Goal: Transaction & Acquisition: Purchase product/service

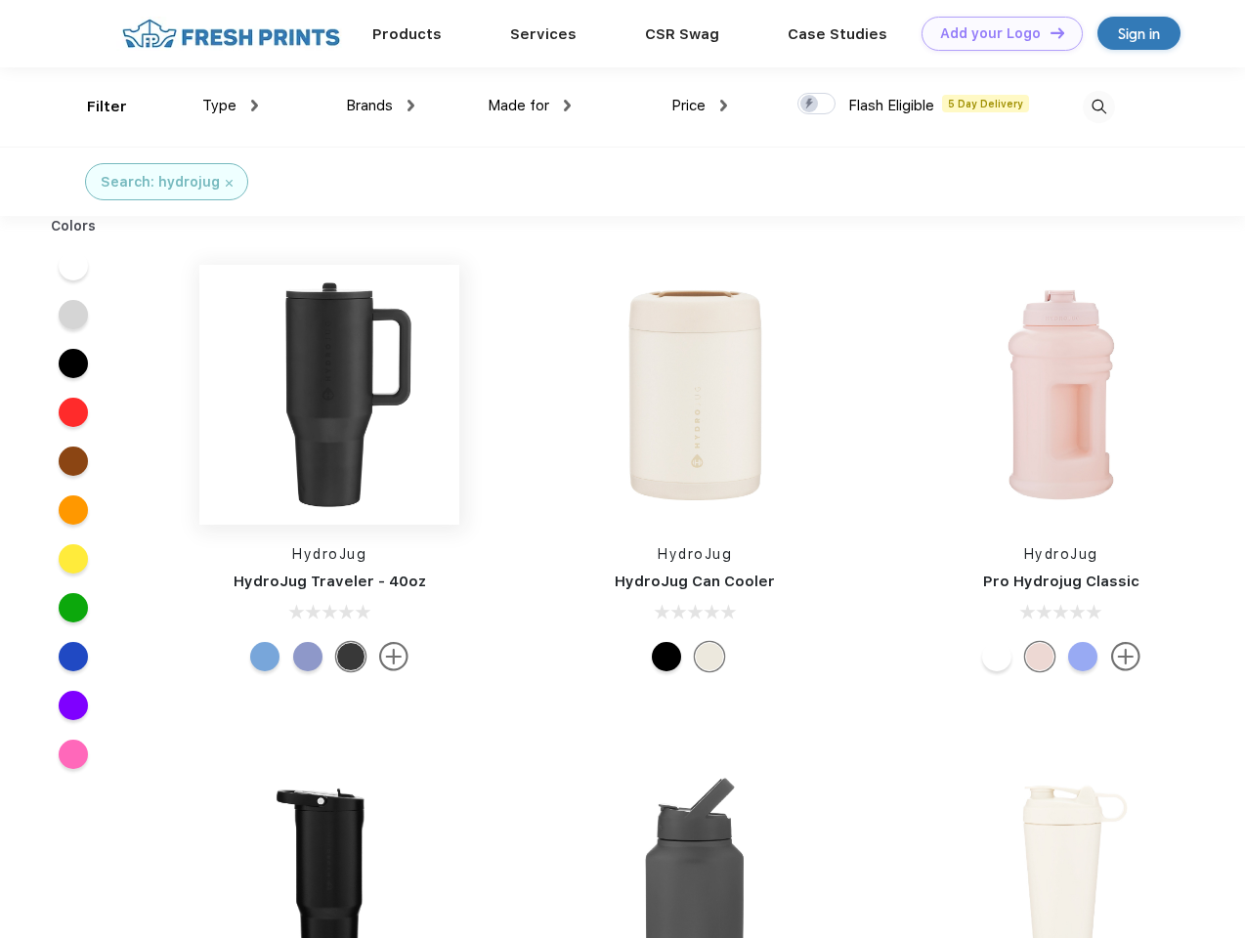
scroll to position [1, 0]
click at [995, 33] on link "Add your Logo Design Tool" at bounding box center [1002, 34] width 161 height 34
click at [0, 0] on div "Design Tool" at bounding box center [0, 0] width 0 height 0
click at [1049, 32] on link "Add your Logo Design Tool" at bounding box center [1002, 34] width 161 height 34
click at [94, 107] on div "Filter" at bounding box center [107, 107] width 40 height 22
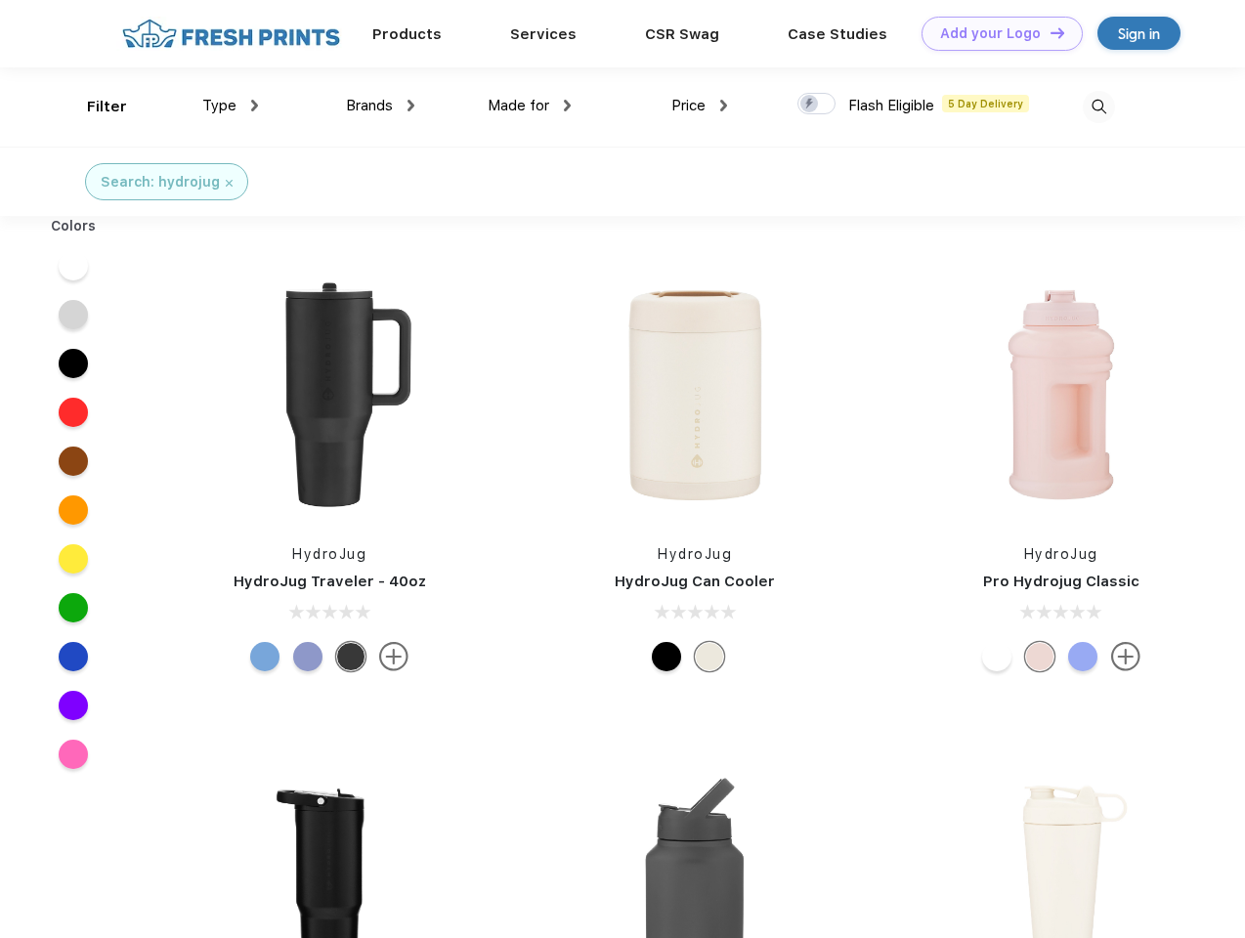
click at [231, 106] on span "Type" at bounding box center [219, 106] width 34 height 18
click at [380, 106] on span "Brands" at bounding box center [369, 106] width 47 height 18
click at [530, 106] on span "Made for" at bounding box center [519, 106] width 62 height 18
click at [700, 106] on span "Price" at bounding box center [688, 106] width 34 height 18
click at [817, 105] on div at bounding box center [817, 104] width 38 height 22
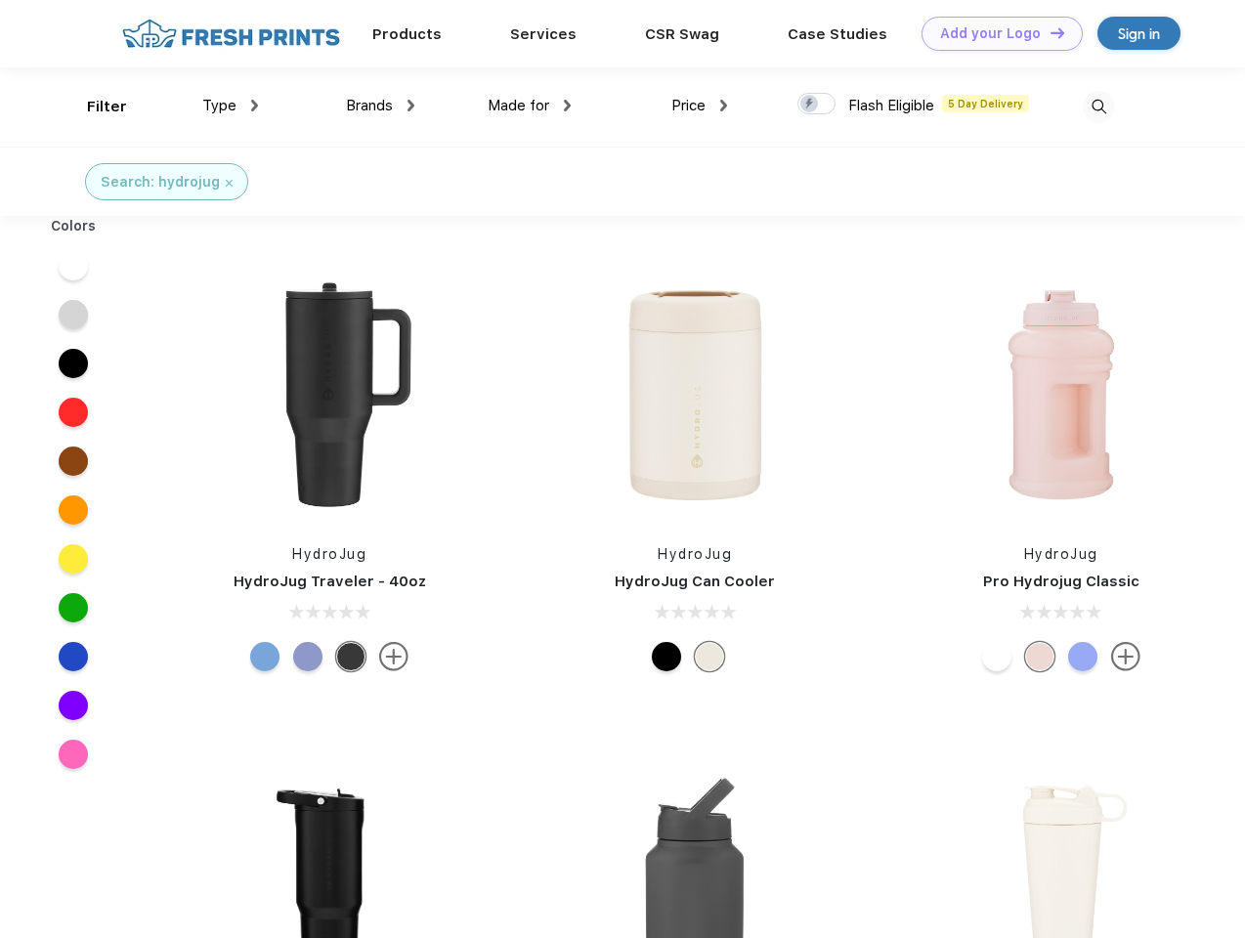
click at [810, 105] on input "checkbox" at bounding box center [804, 98] width 13 height 13
click at [1099, 107] on img at bounding box center [1099, 107] width 32 height 32
